Goal: Task Accomplishment & Management: Manage account settings

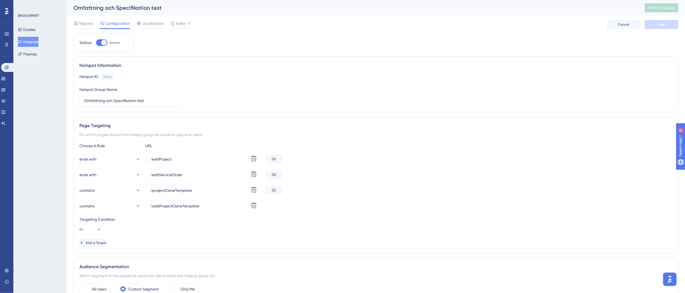
click at [505, 31] on div "Reports Configuration Localization Editor Cancel Save" at bounding box center [376, 25] width 605 height 18
drag, startPoint x: 561, startPoint y: 21, endPoint x: 428, endPoint y: 50, distance: 135.8
click at [505, 21] on div "Reports Configuration Localization Editor Cancel Save" at bounding box center [376, 25] width 605 height 18
click at [48, 77] on div "ENGAGEMENT Guides Hotspots Themes" at bounding box center [39, 146] width 53 height 293
click at [29, 41] on button "Hotspots" at bounding box center [28, 42] width 21 height 10
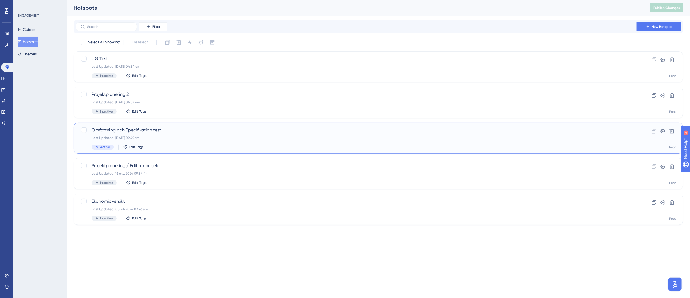
click at [217, 136] on div "Last Updated: [DATE] 09:40 fm" at bounding box center [356, 138] width 529 height 4
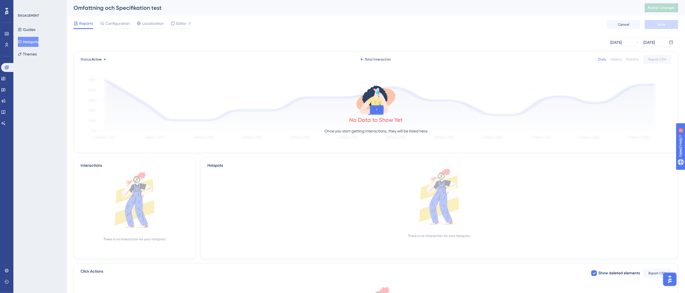
click at [356, 6] on div "Omfattning och Specifikation test" at bounding box center [352, 8] width 557 height 8
click at [174, 19] on div "Reports Configuration Localization Editor Cancel Save" at bounding box center [376, 25] width 605 height 18
click at [174, 24] on icon at bounding box center [173, 23] width 4 height 4
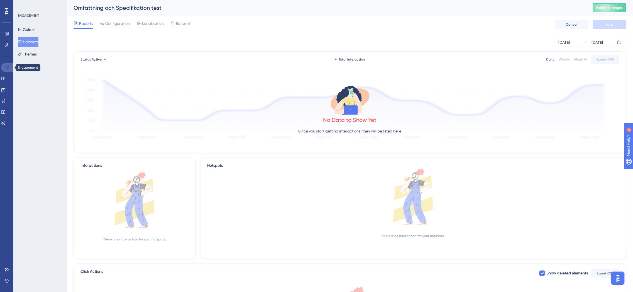
click at [9, 68] on link at bounding box center [7, 67] width 13 height 9
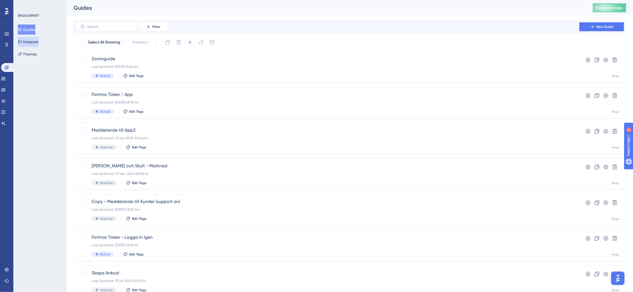
click at [38, 40] on button "Hotspots" at bounding box center [28, 42] width 21 height 10
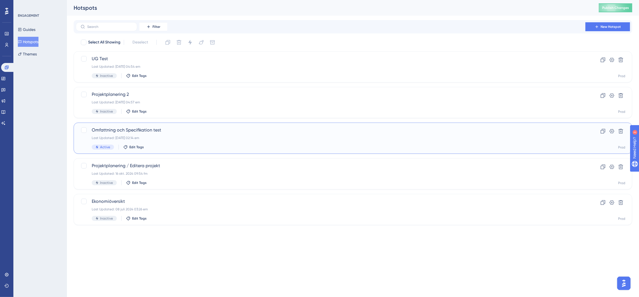
click at [233, 125] on div "Omfattning och Specifikation test Last Updated: 11 aug. 2025 02:14 em Active Ed…" at bounding box center [353, 138] width 558 height 31
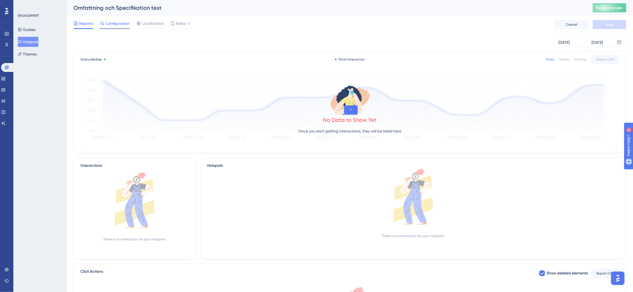
click at [116, 28] on div at bounding box center [115, 28] width 30 height 1
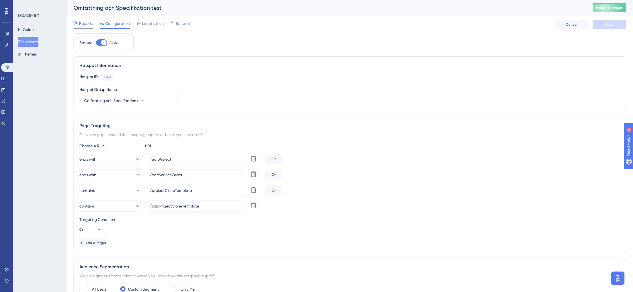
click at [82, 26] on span "Reports" at bounding box center [86, 23] width 14 height 7
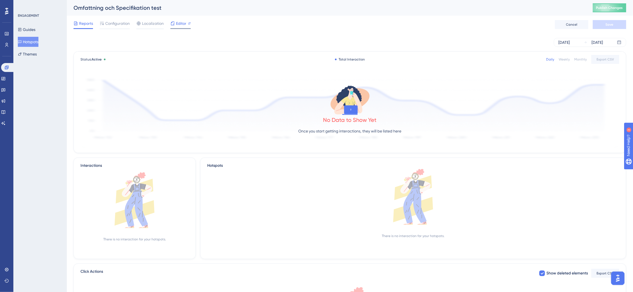
click at [176, 22] on span "Editor" at bounding box center [181, 23] width 10 height 7
click at [505, 11] on button "Publish Changes" at bounding box center [609, 7] width 33 height 9
click at [462, 13] on div "Omfattning och Specifikation test Publish Changes" at bounding box center [350, 8] width 566 height 16
click at [178, 24] on span "Editor" at bounding box center [181, 23] width 10 height 7
click at [505, 9] on span "Publish Changes" at bounding box center [610, 8] width 27 height 4
